Goal: Contribute content: Add original content to the website for others to see

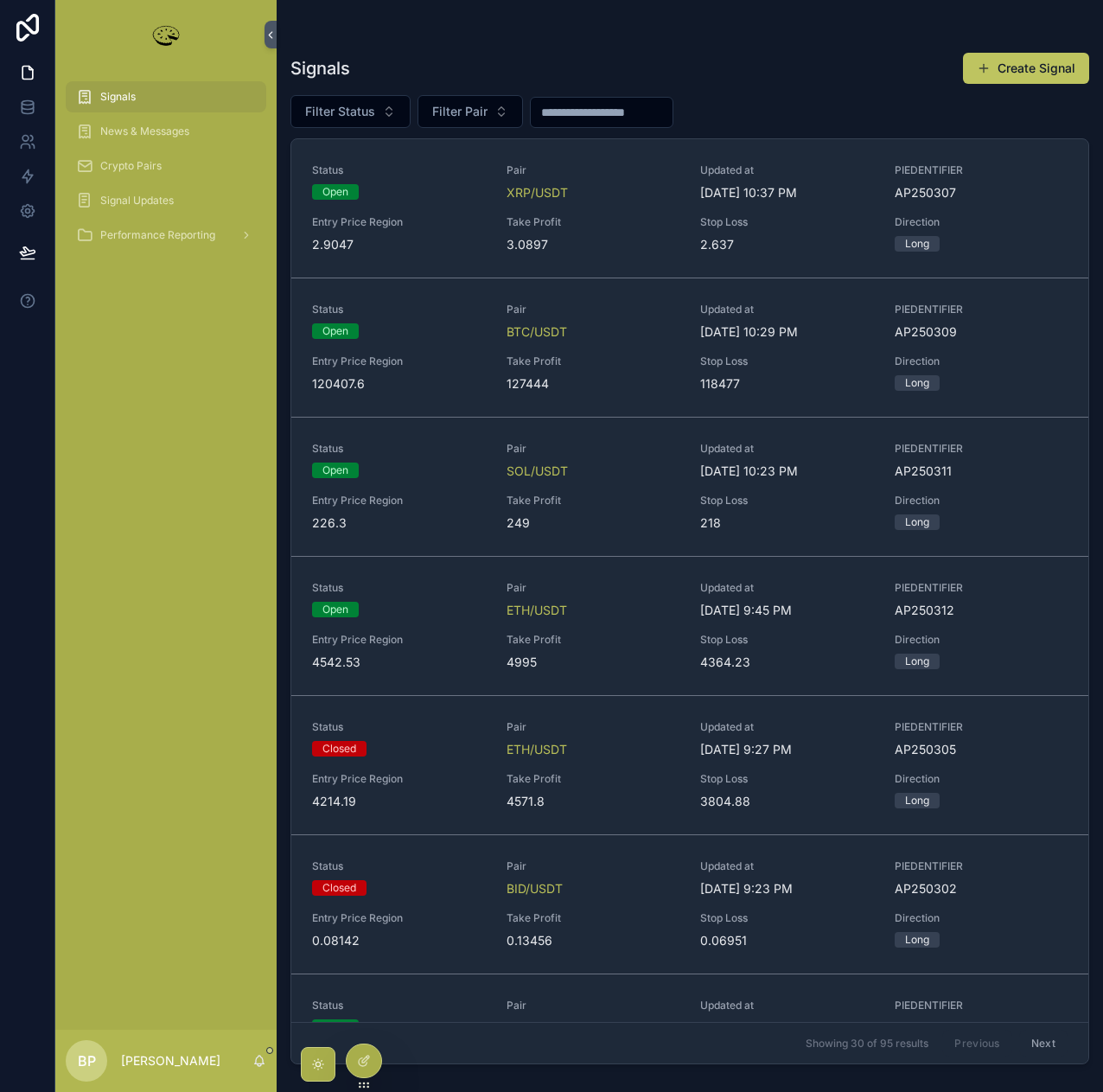
click at [364, 107] on span "Filter Status" at bounding box center [340, 111] width 70 height 18
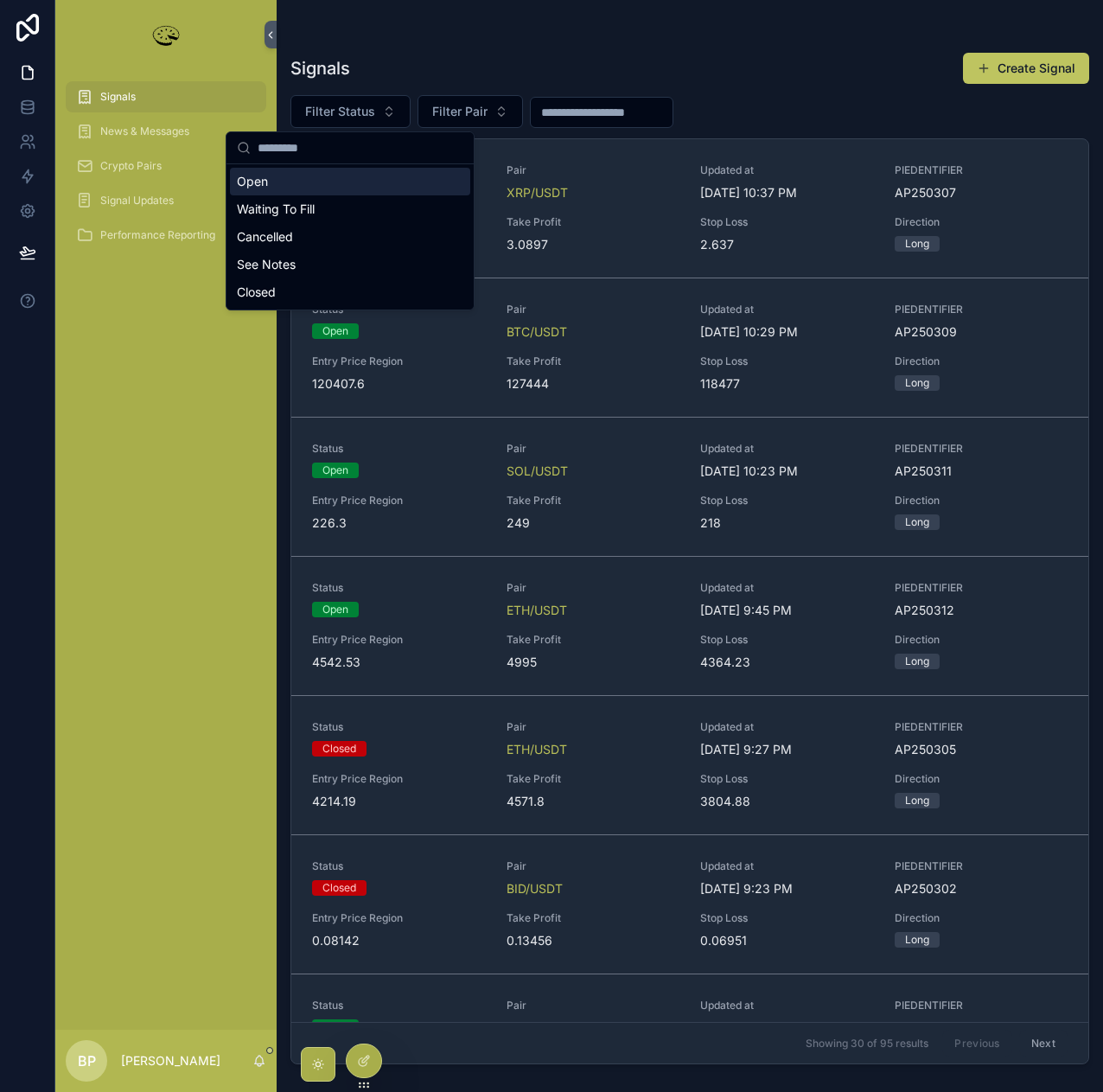
click at [273, 182] on div "Open" at bounding box center [350, 182] width 241 height 28
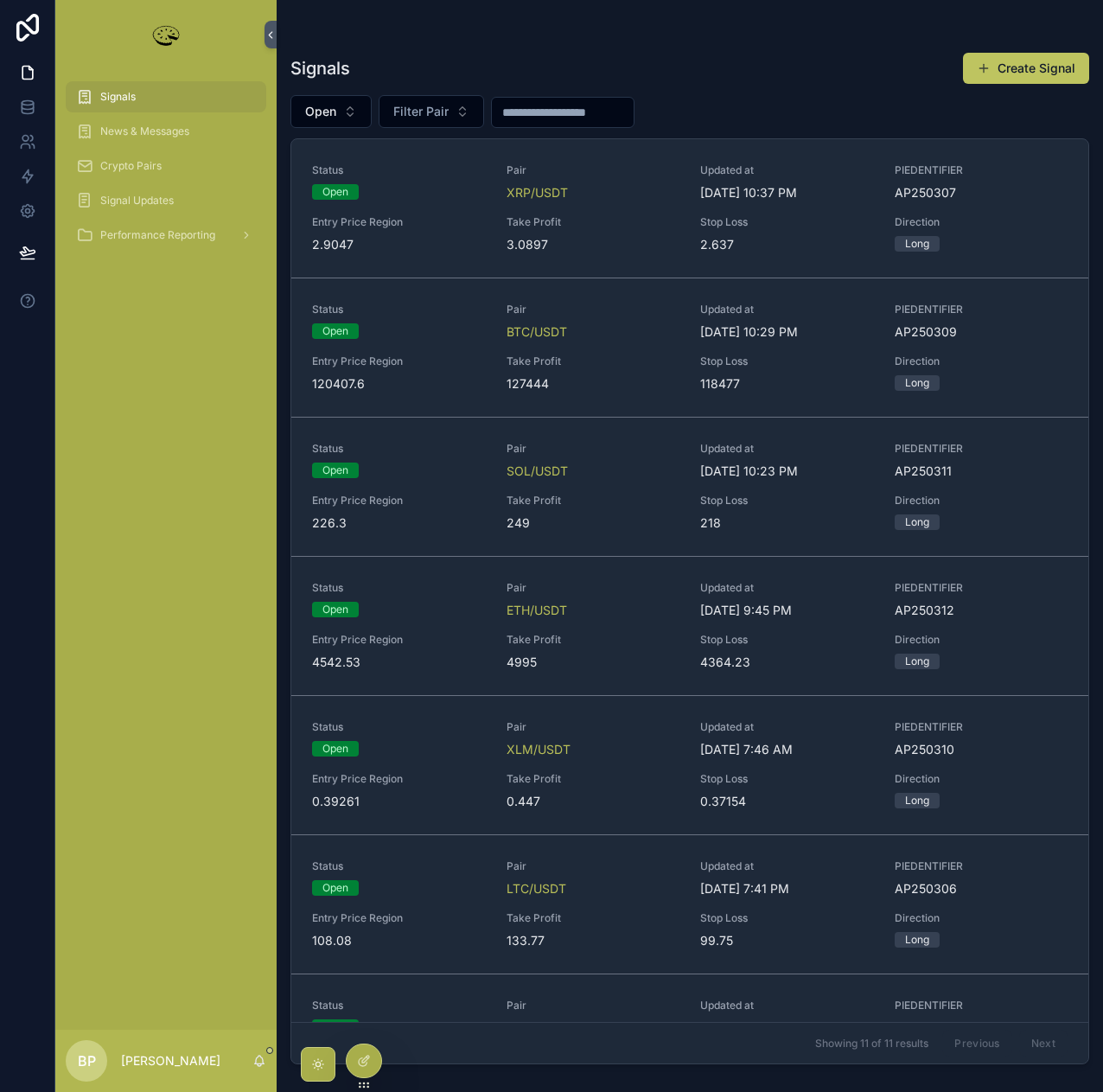
click at [615, 534] on link "Status Open Pair SOL/USDT Updated at 10/4/2025 10:23 PM PIEDENTIFIER AP250311 E…" at bounding box center [690, 486] width 797 height 139
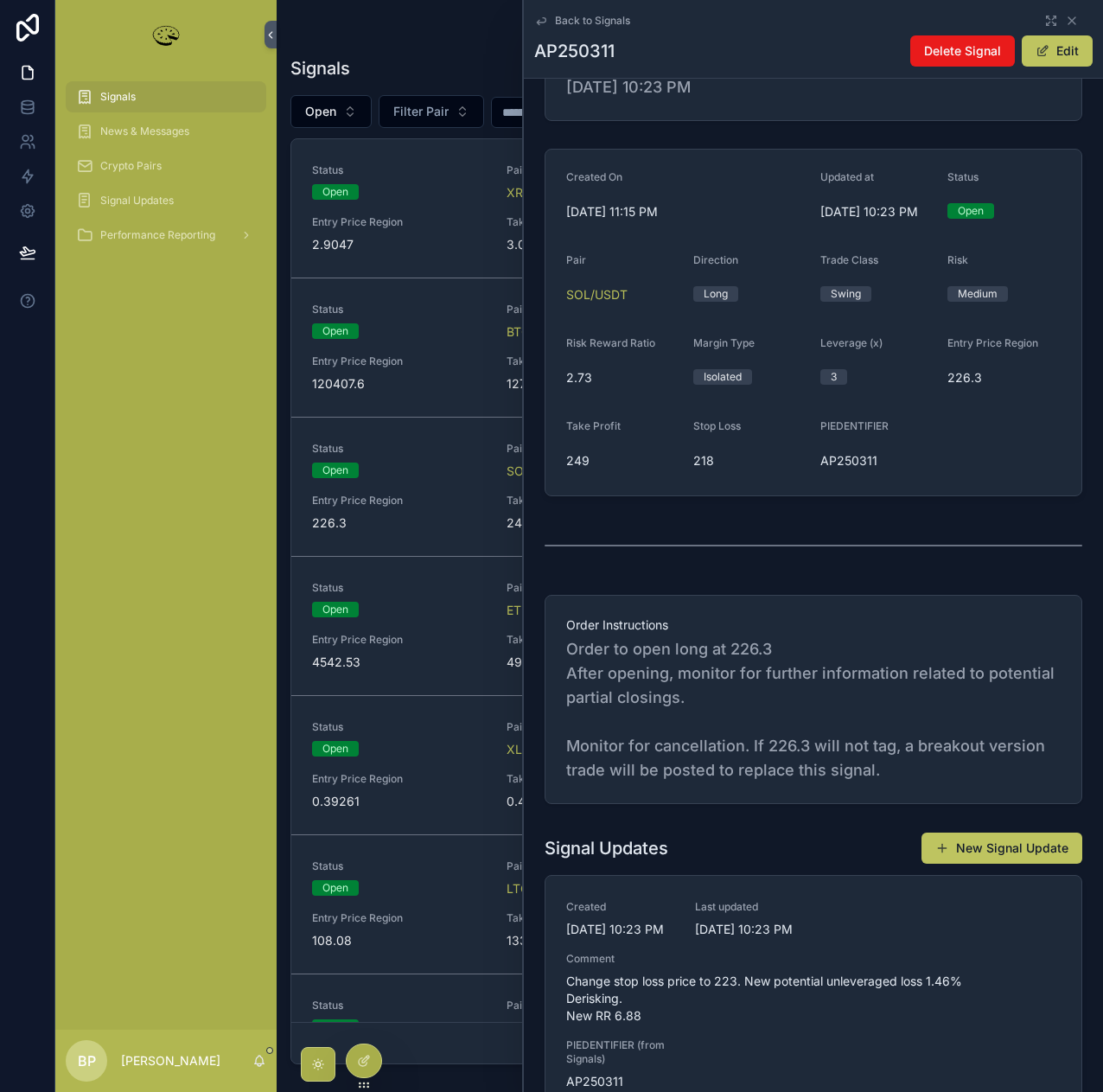
scroll to position [259, 0]
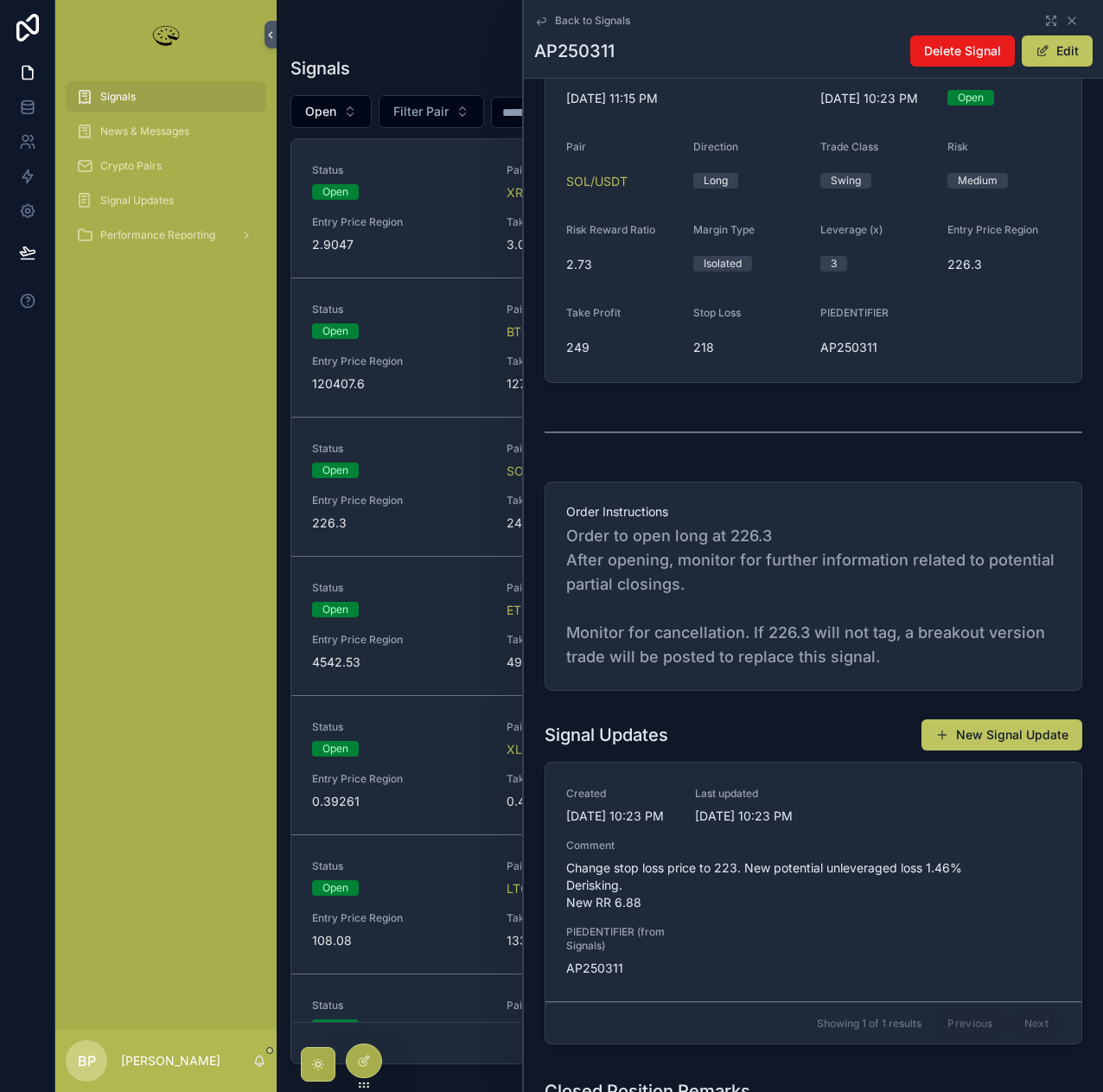
click at [984, 750] on button "New Signal Update" at bounding box center [1002, 735] width 161 height 31
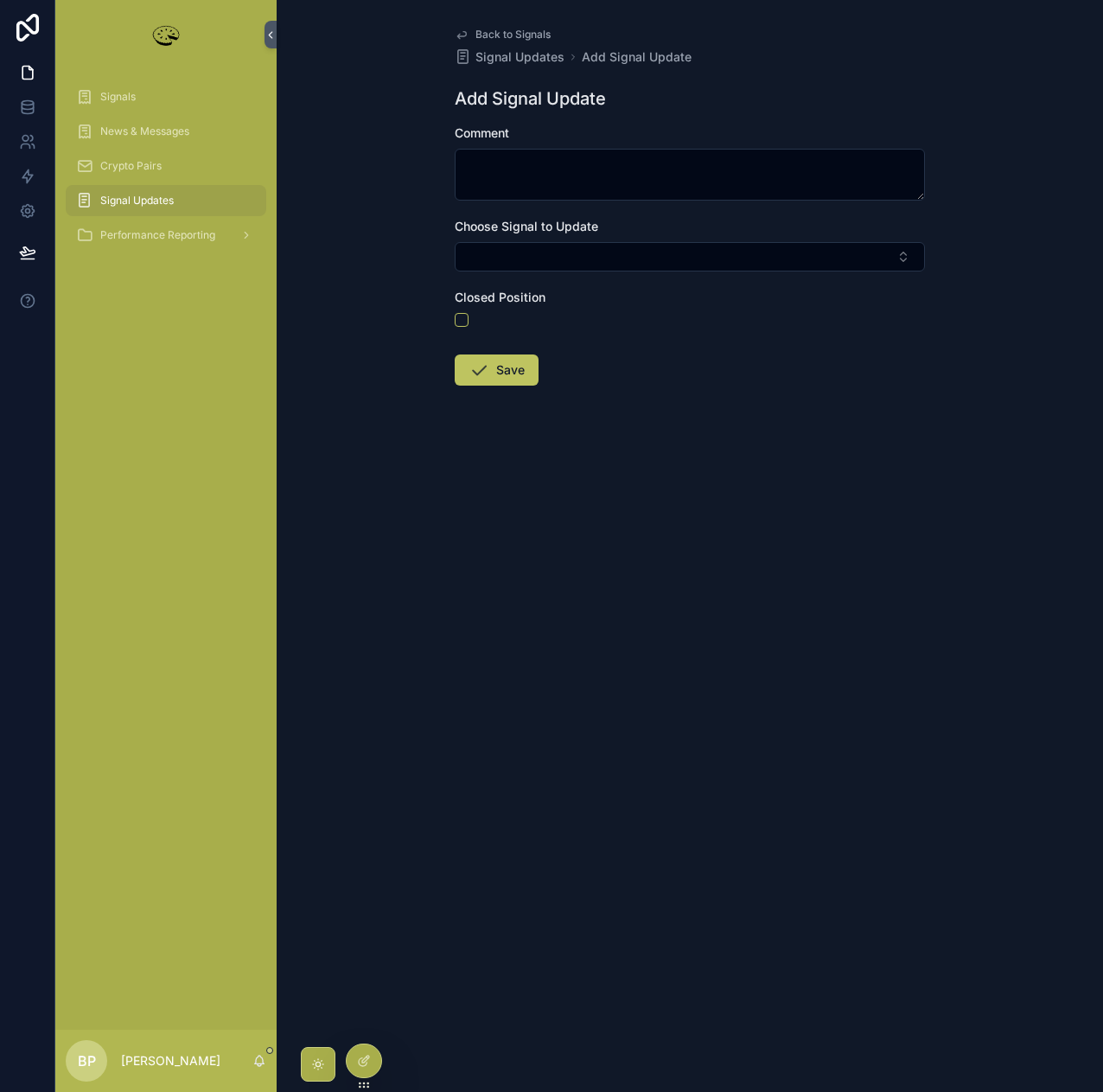
click at [463, 34] on icon "scrollable content" at bounding box center [461, 35] width 14 height 14
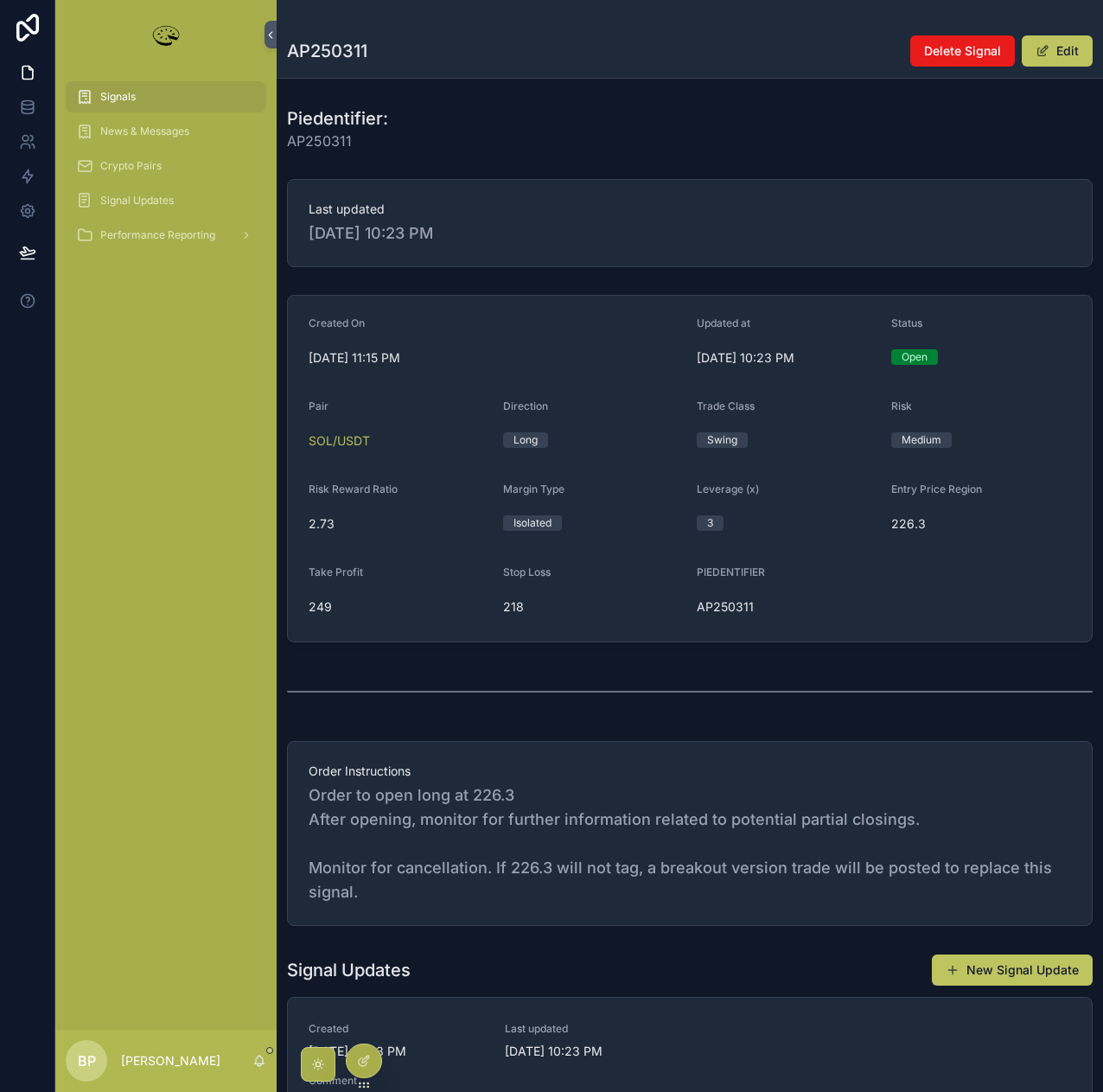
click at [985, 973] on button "New Signal Update" at bounding box center [1012, 970] width 161 height 31
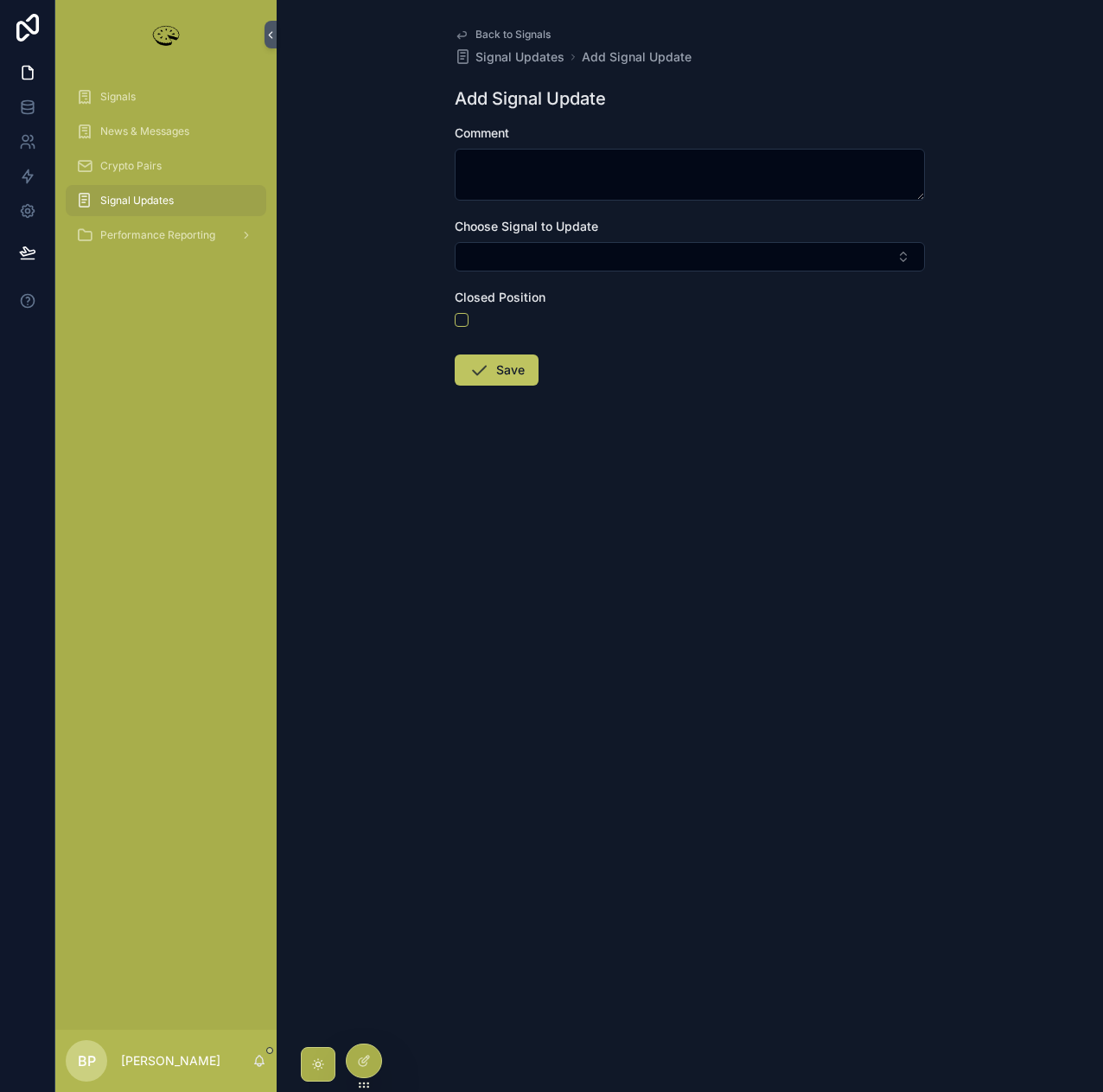
click at [533, 245] on button "Select Button" at bounding box center [690, 256] width 470 height 29
type input "***"
click at [614, 334] on div "ap250311" at bounding box center [690, 325] width 241 height 28
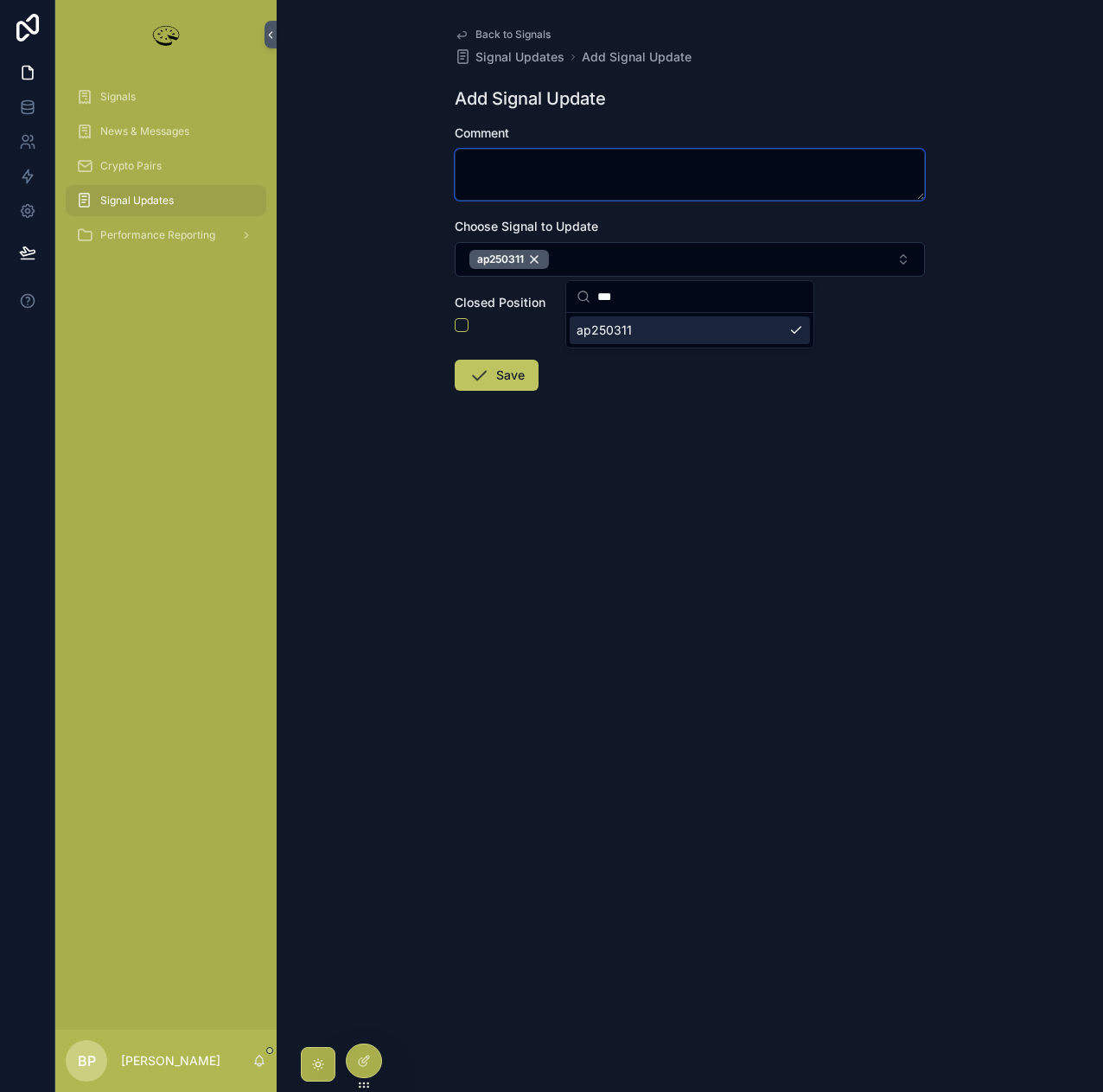
click at [483, 163] on textarea "scrollable content" at bounding box center [690, 175] width 470 height 52
click at [505, 174] on textarea "scrollable content" at bounding box center [690, 175] width 470 height 52
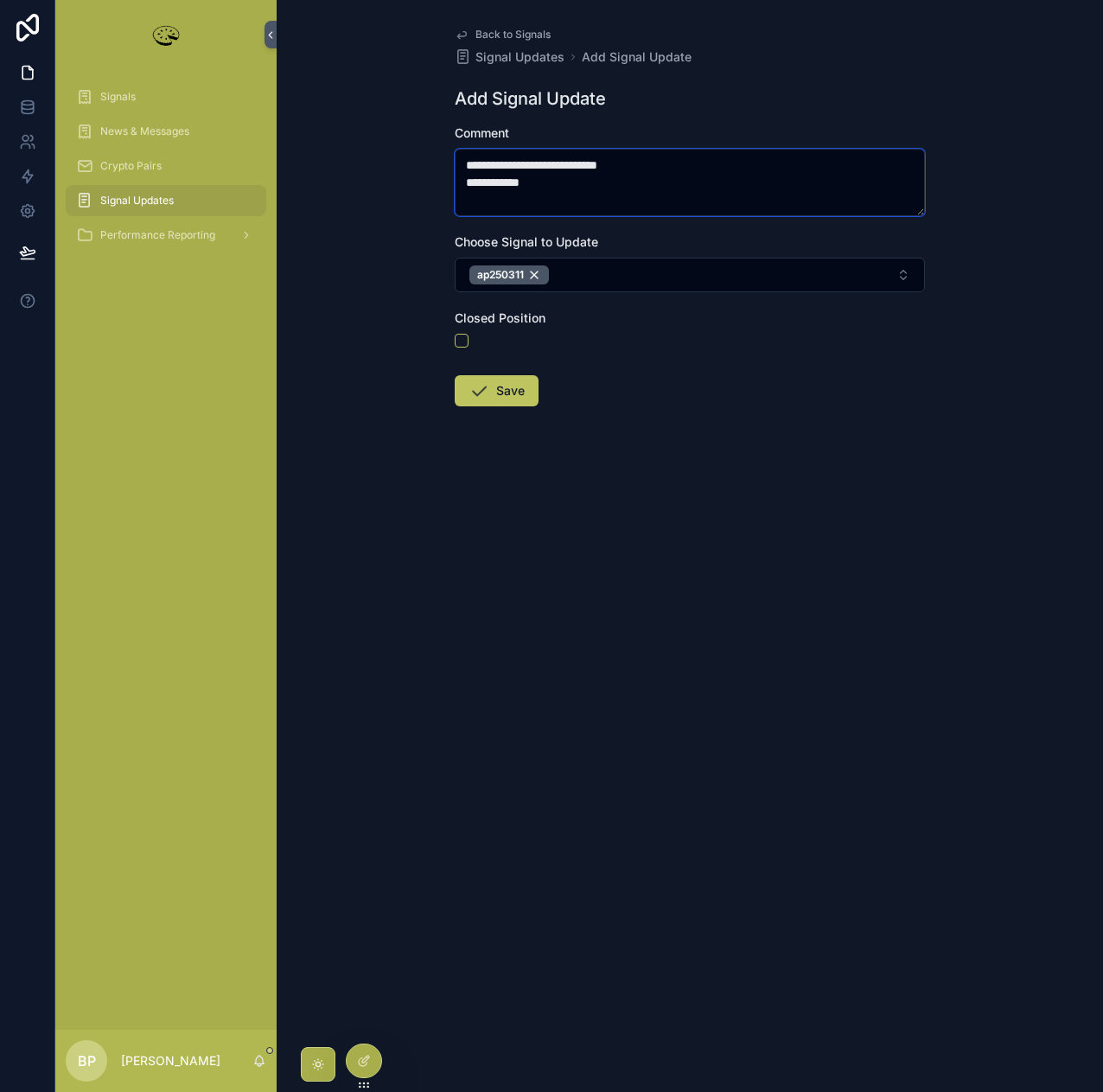
type textarea "**********"
click at [510, 398] on button "Save" at bounding box center [496, 390] width 84 height 31
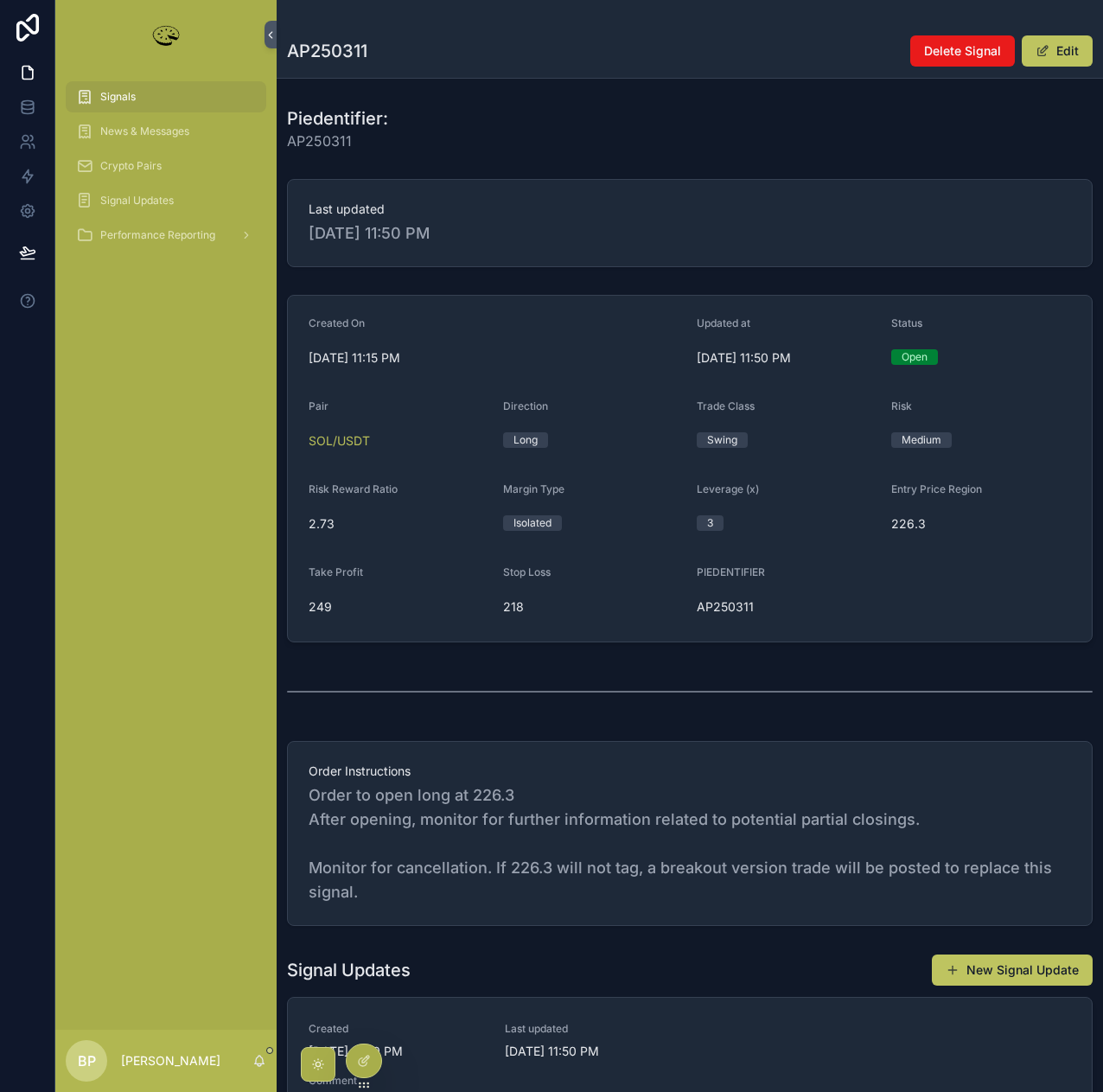
click at [1059, 48] on button "Edit" at bounding box center [1057, 50] width 71 height 31
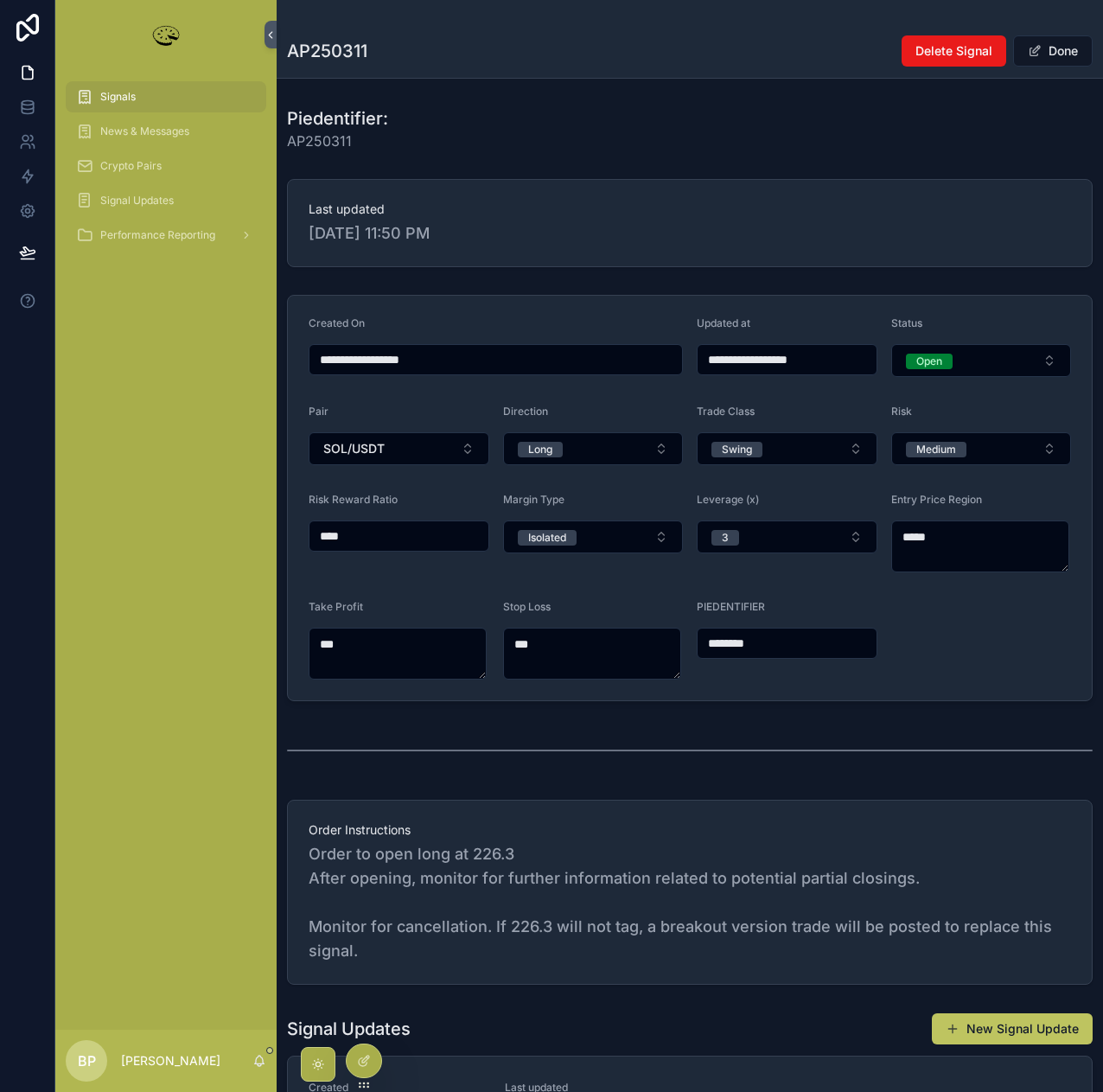
click at [941, 359] on span "Open" at bounding box center [929, 361] width 47 height 16
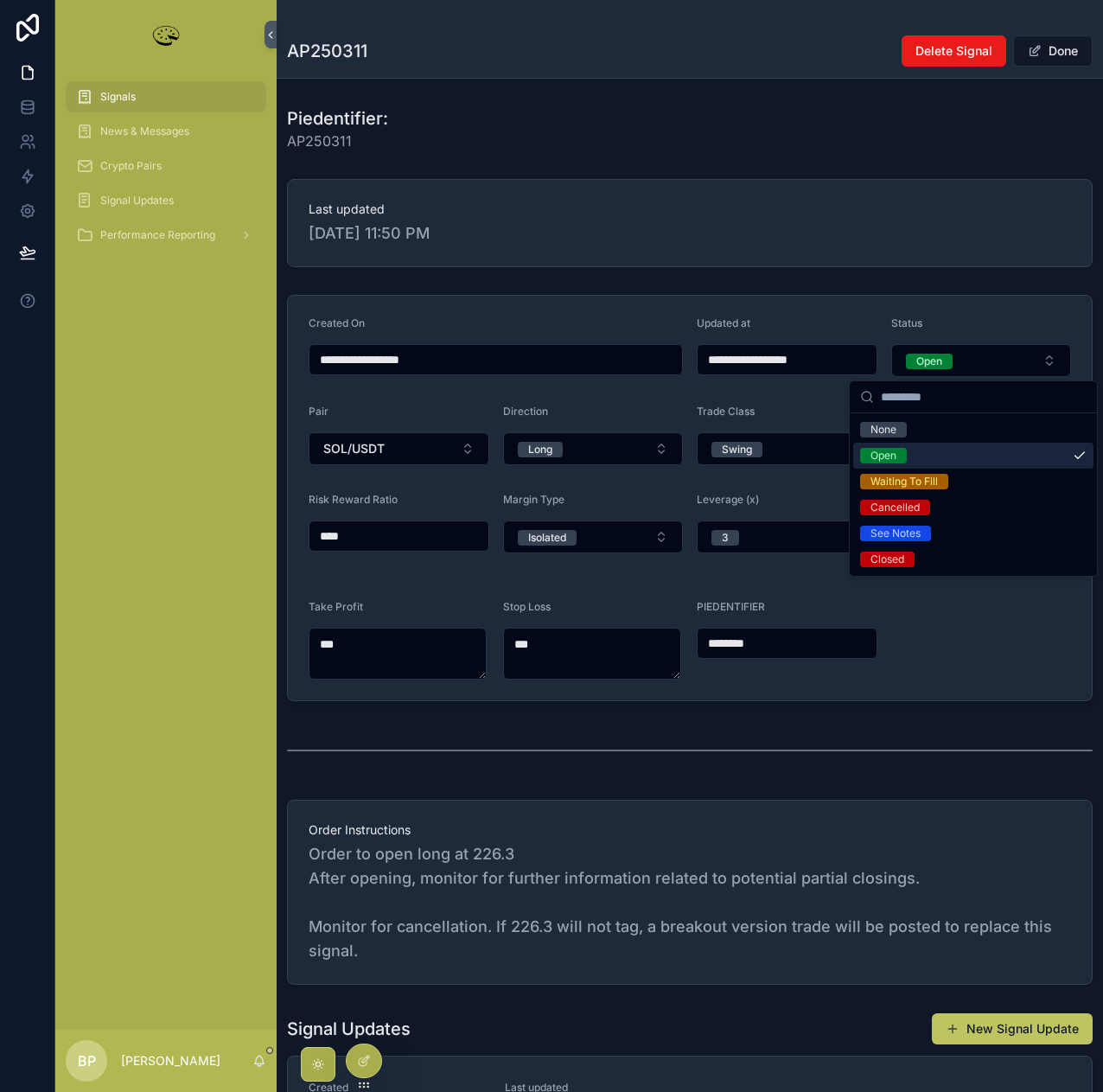
click at [896, 455] on div "Open" at bounding box center [884, 455] width 26 height 16
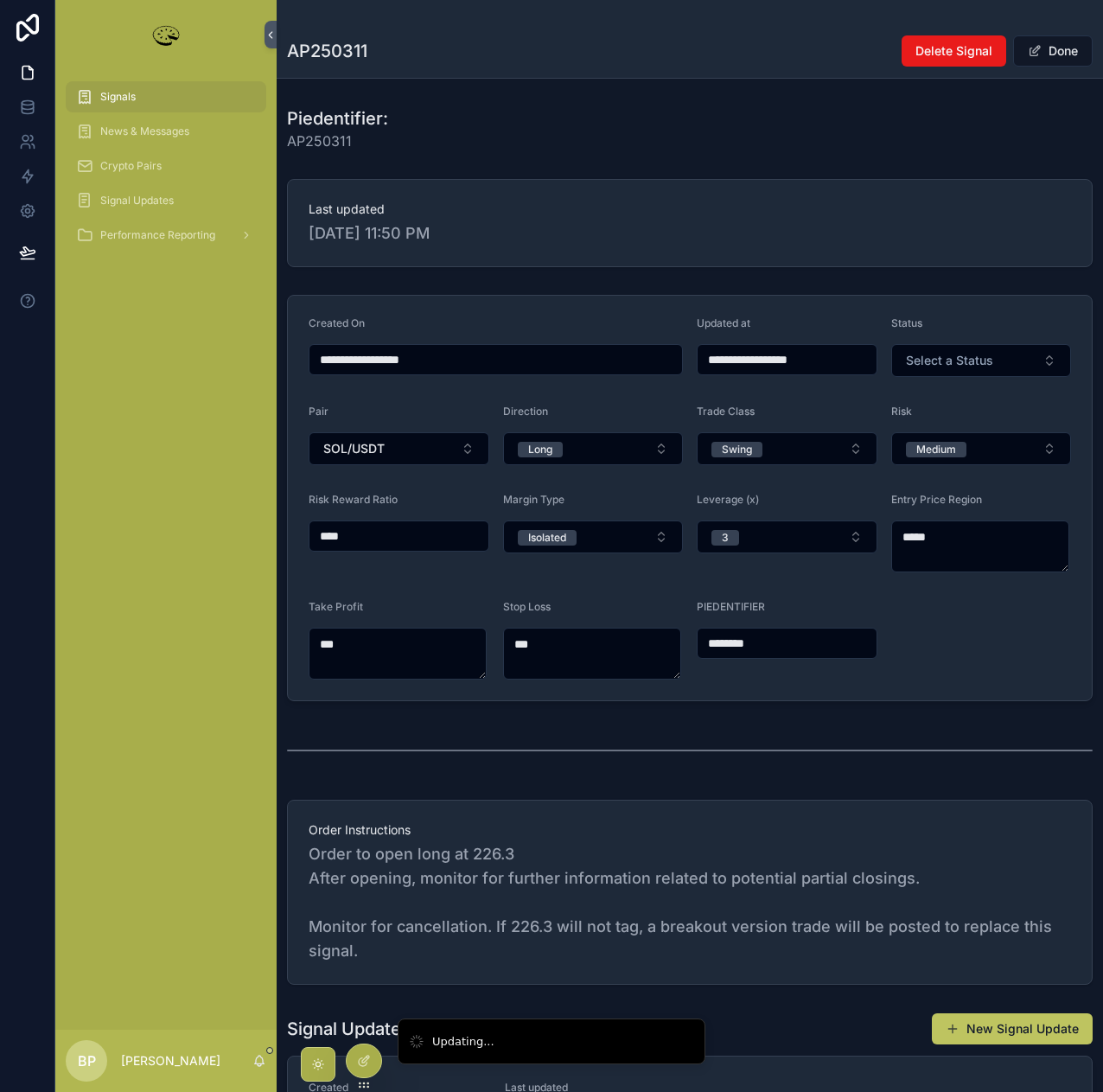
type input "**********"
click at [929, 358] on span "Select a Status" at bounding box center [950, 360] width 88 height 18
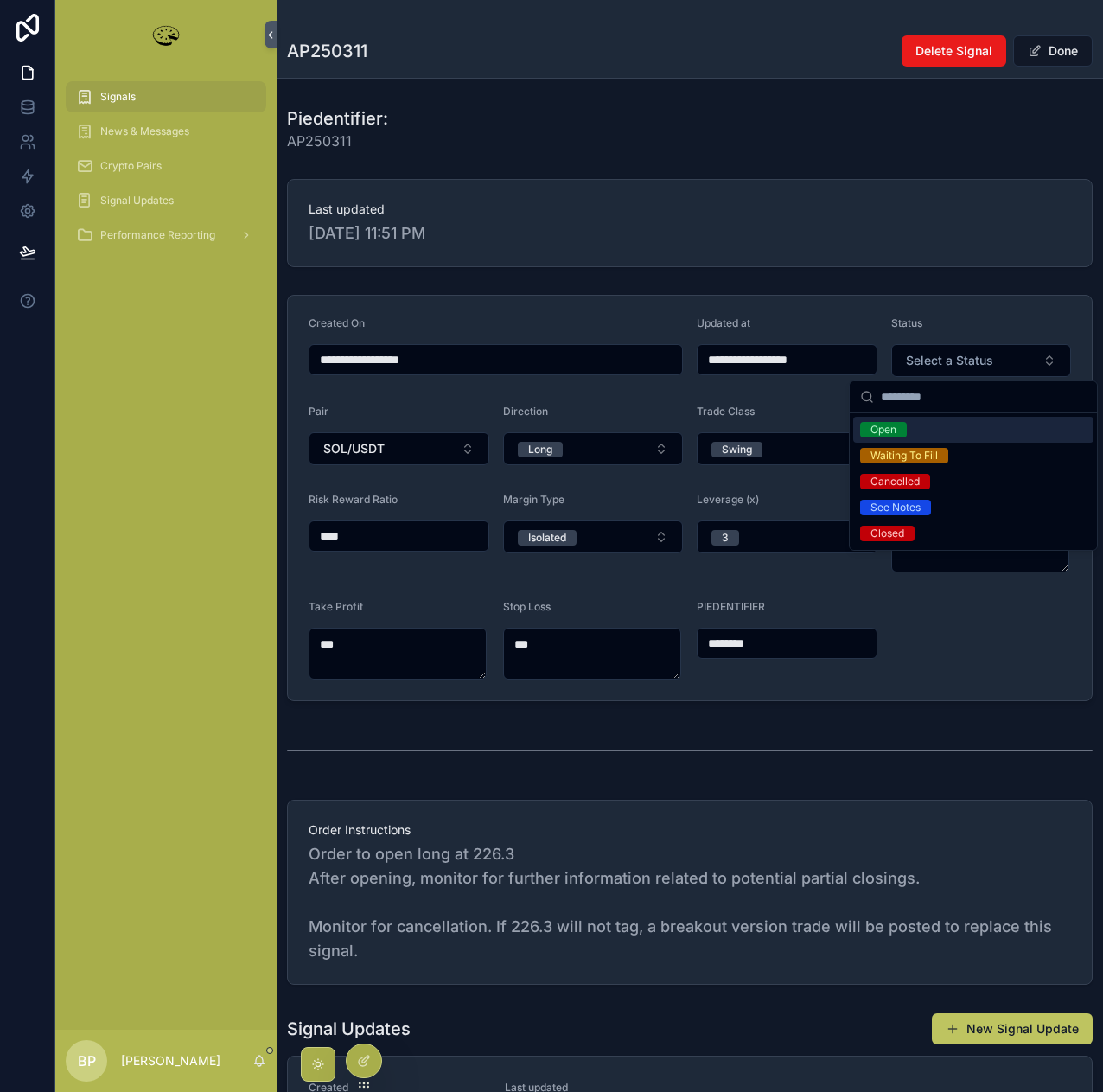
click at [898, 435] on span "Open" at bounding box center [884, 429] width 47 height 16
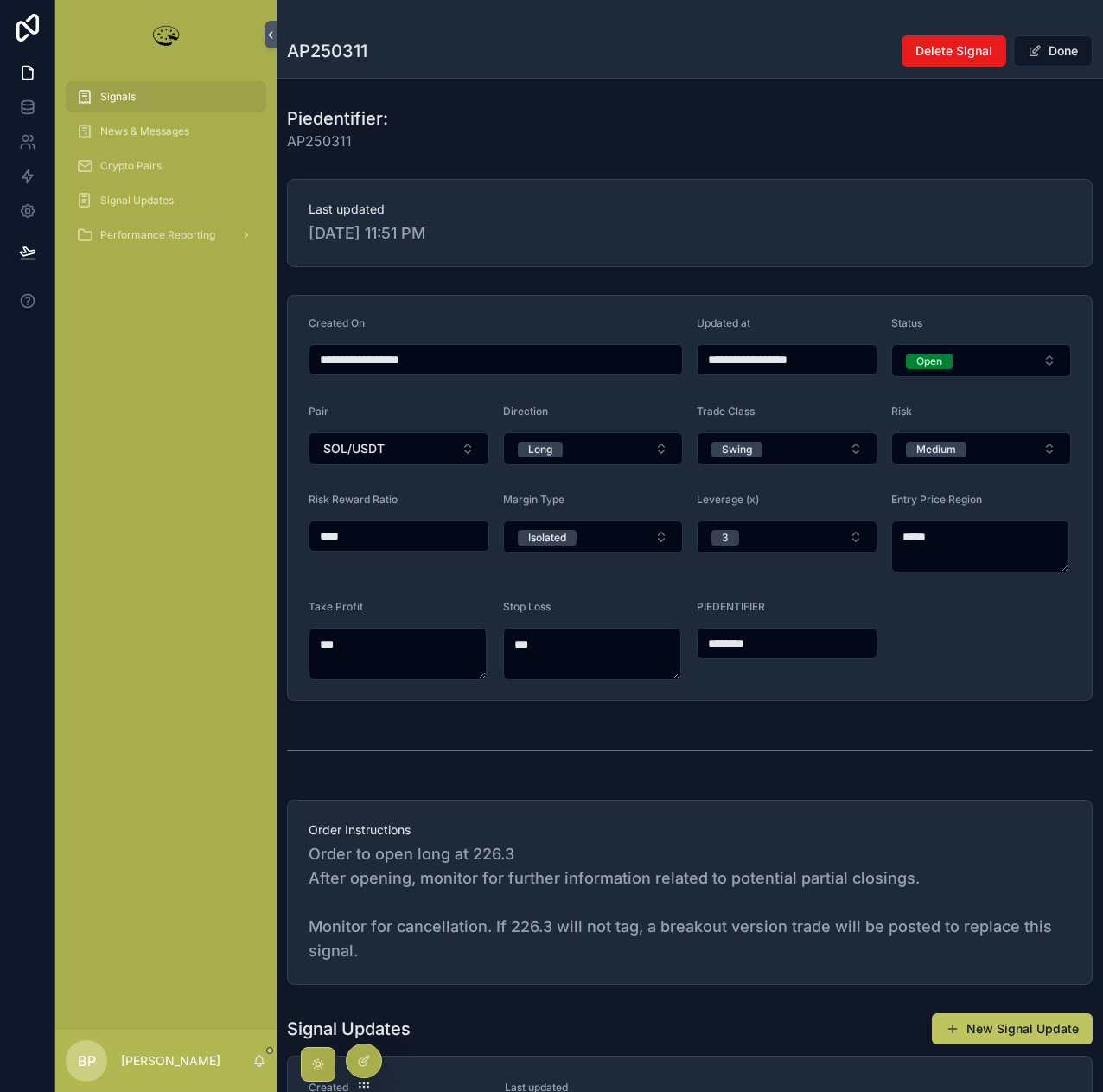
click at [1058, 53] on button "Done" at bounding box center [1053, 50] width 79 height 31
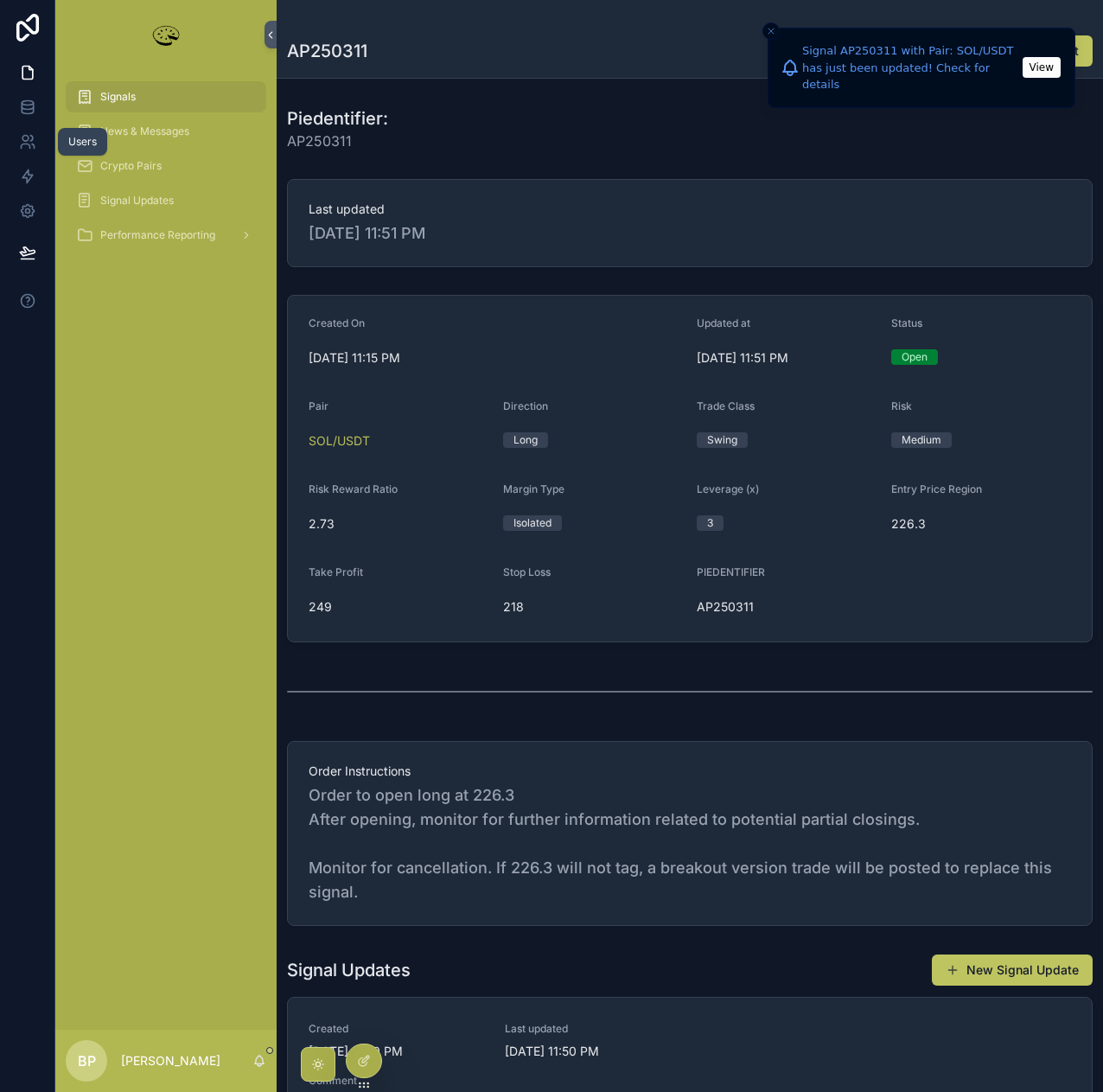
click at [23, 138] on icon at bounding box center [27, 142] width 18 height 18
